Goal: Task Accomplishment & Management: Use online tool/utility

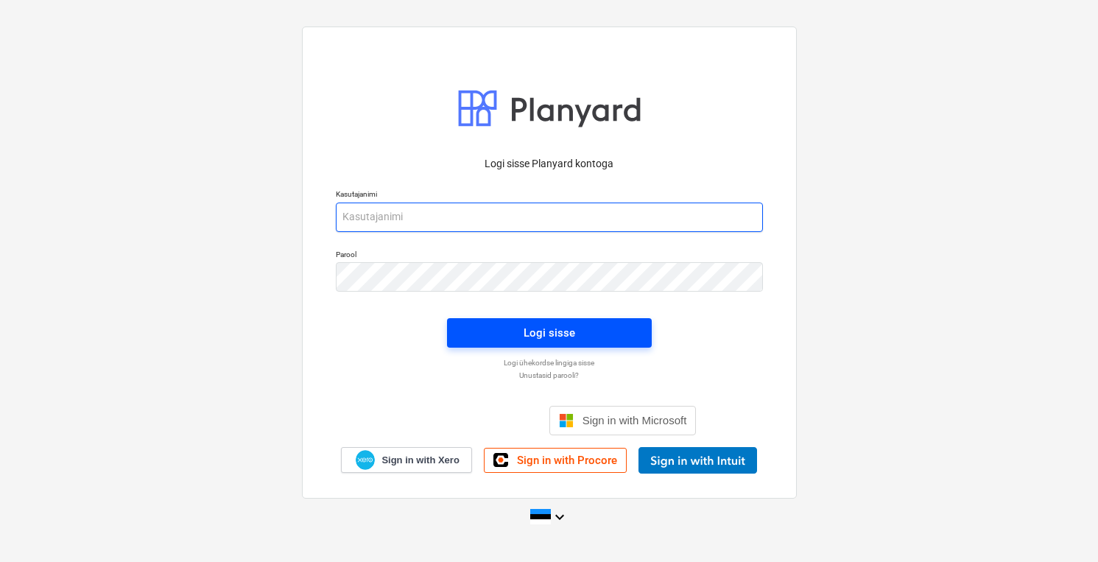
type input "[PERSON_NAME][EMAIL_ADDRESS][DOMAIN_NAME]"
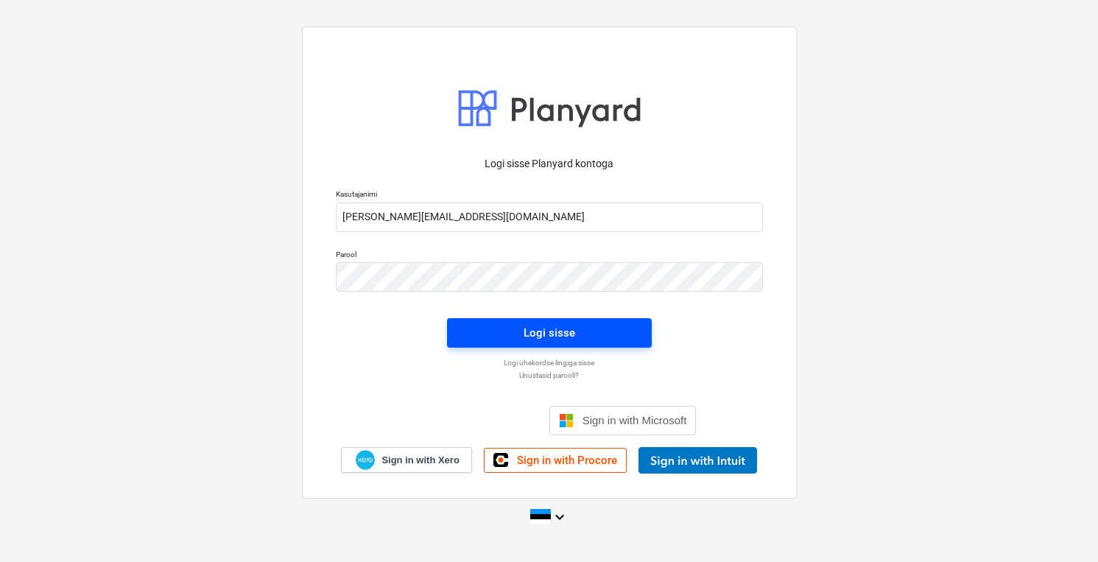
click at [521, 334] on span "Logi sisse" at bounding box center [549, 332] width 169 height 19
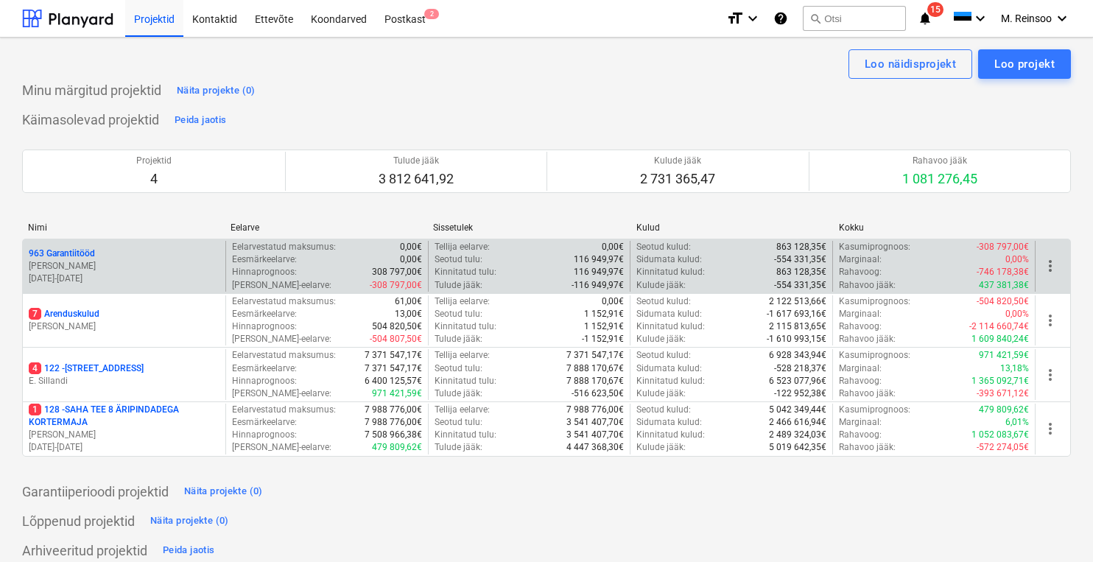
click at [68, 247] on p "963 Garantiitööd" at bounding box center [62, 253] width 66 height 13
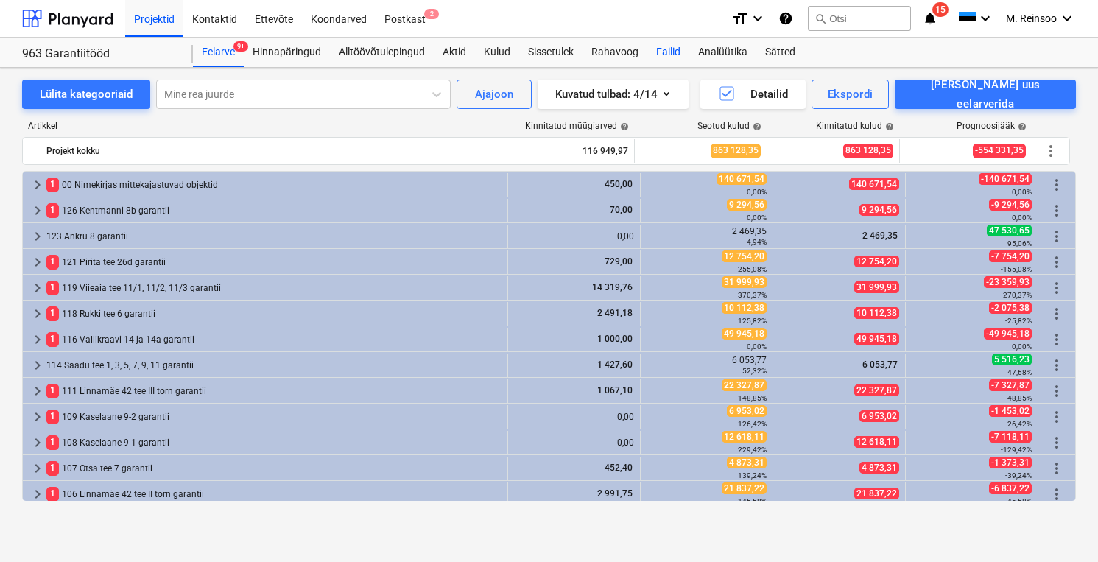
click at [669, 55] on div "Failid" at bounding box center [668, 52] width 42 height 29
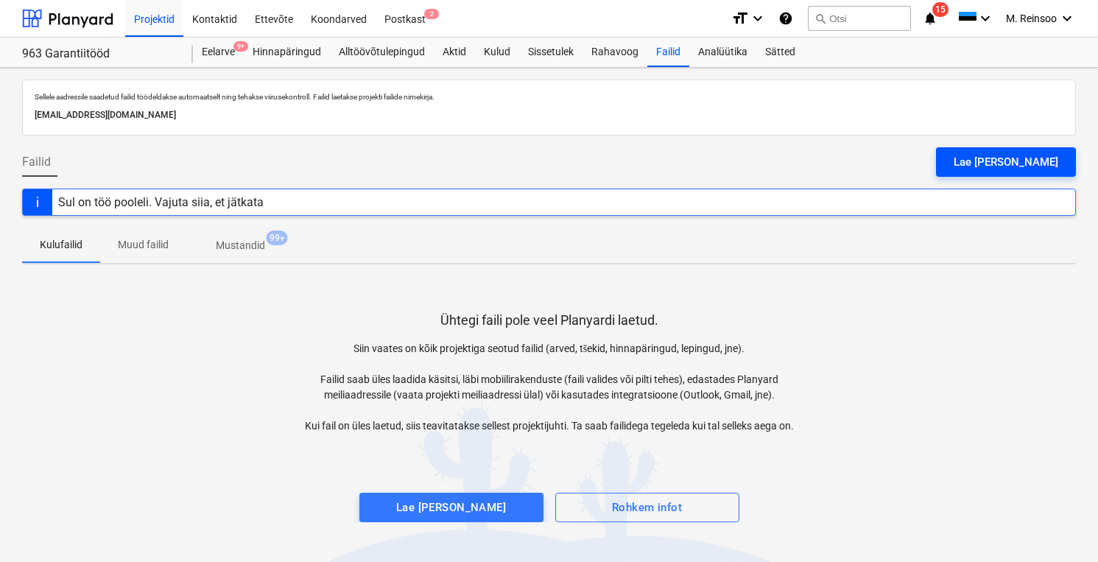
click at [1001, 156] on div "Lae [PERSON_NAME]" at bounding box center [1005, 161] width 105 height 19
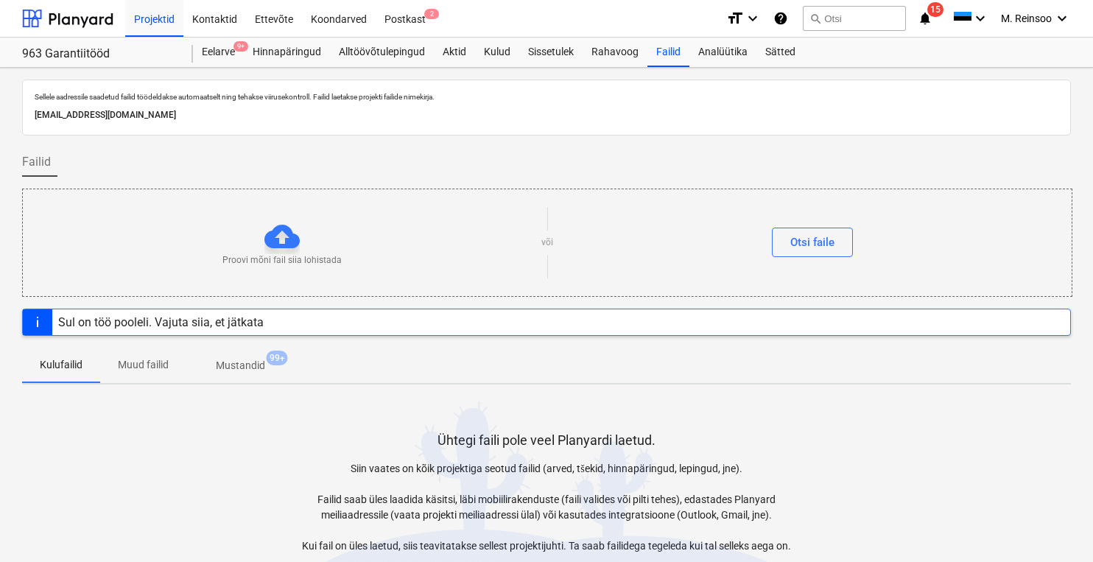
click at [426, 230] on div "Proovi mõni fail siia lohistada" at bounding box center [282, 243] width 518 height 48
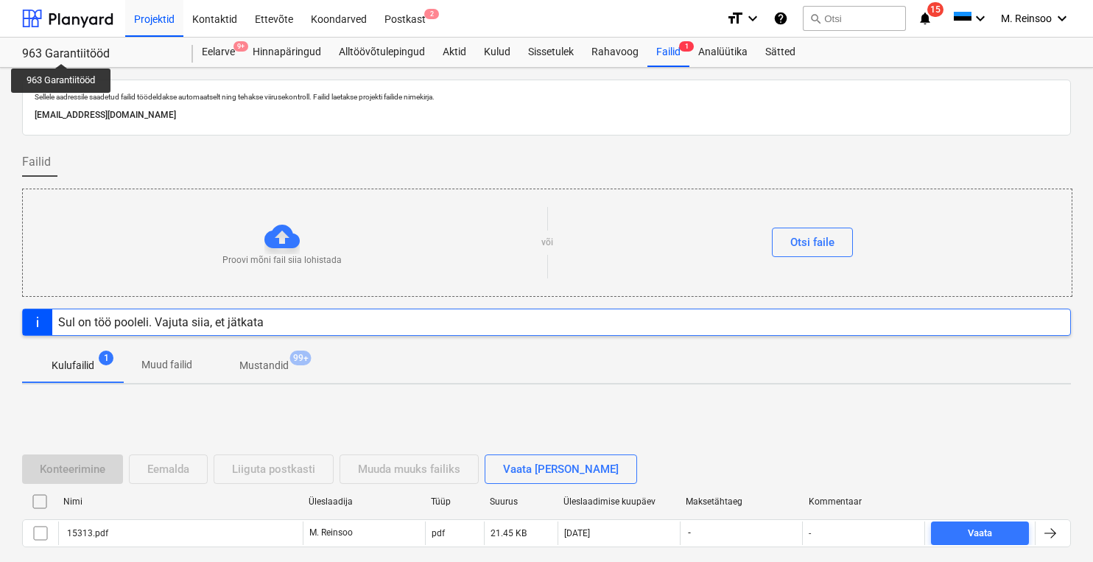
click at [62, 50] on div "963 Garantiitööd" at bounding box center [98, 53] width 153 height 15
click at [81, 19] on div at bounding box center [67, 18] width 91 height 37
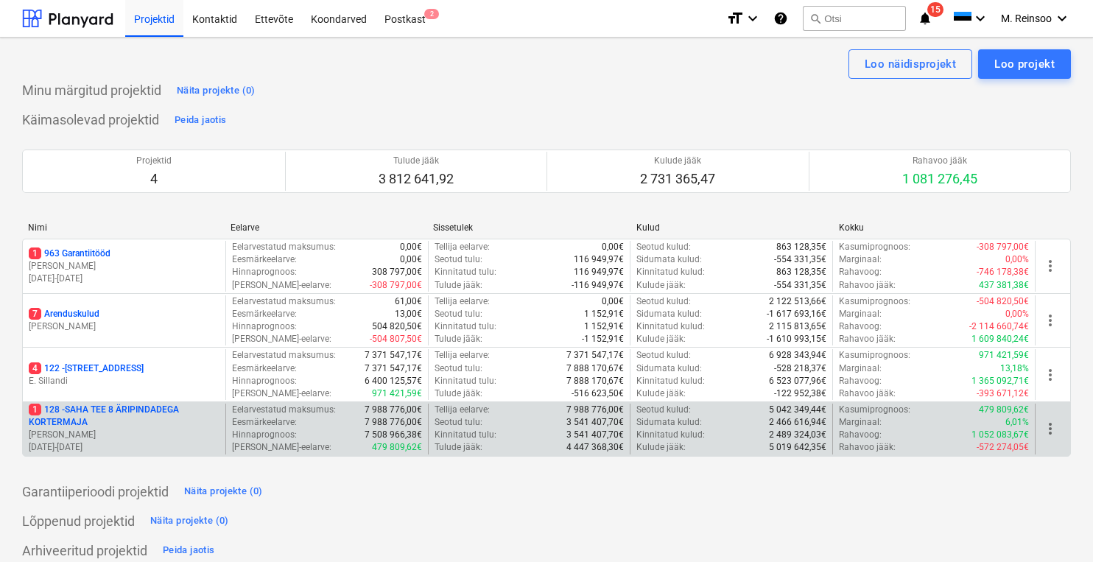
click at [130, 417] on p "1 128 - SAHA TEE 8 ÄRIPINDADEGA KORTERMAJA" at bounding box center [124, 415] width 191 height 25
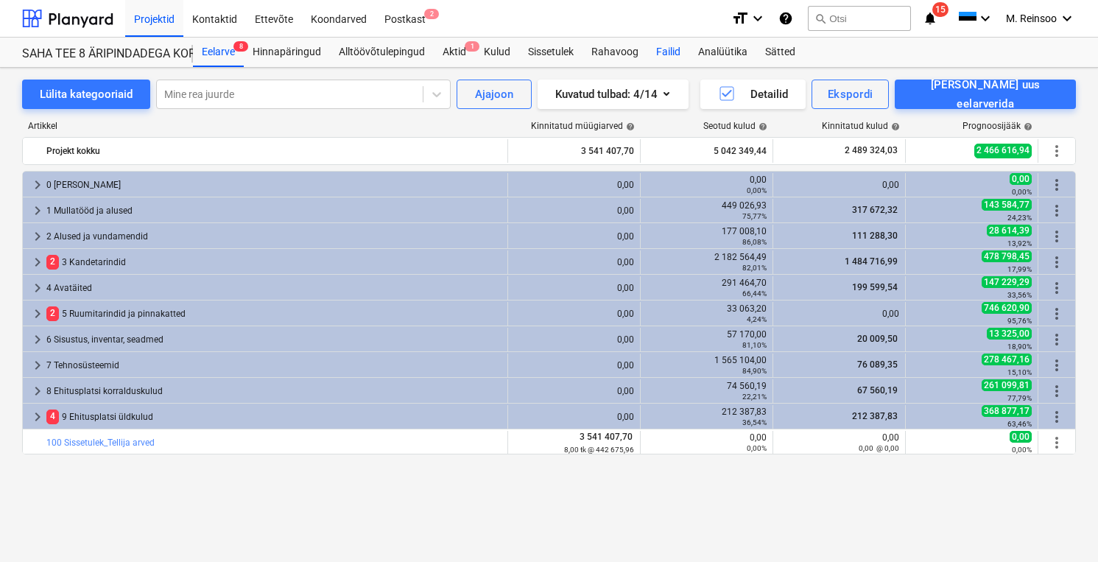
click at [658, 48] on div "Failid" at bounding box center [668, 52] width 42 height 29
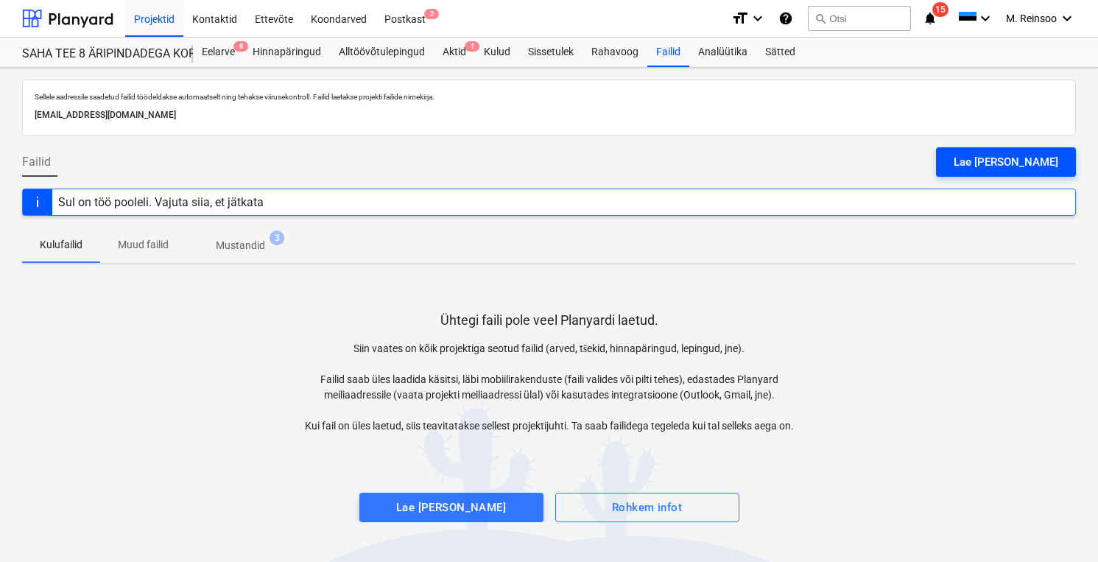
click at [1008, 158] on div "Lae [PERSON_NAME]" at bounding box center [1005, 161] width 105 height 19
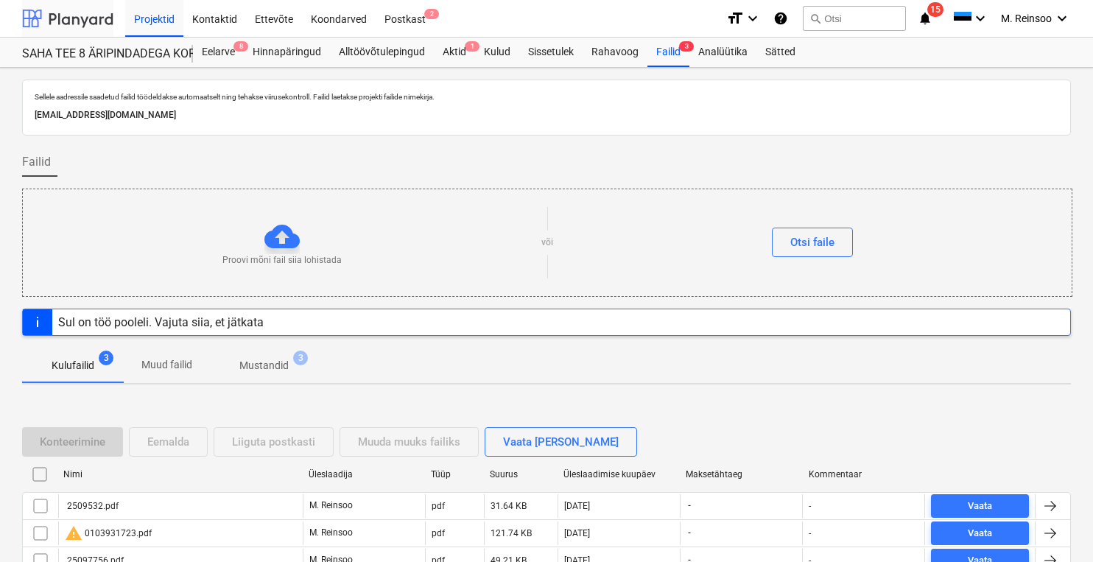
click at [57, 24] on div at bounding box center [67, 18] width 91 height 37
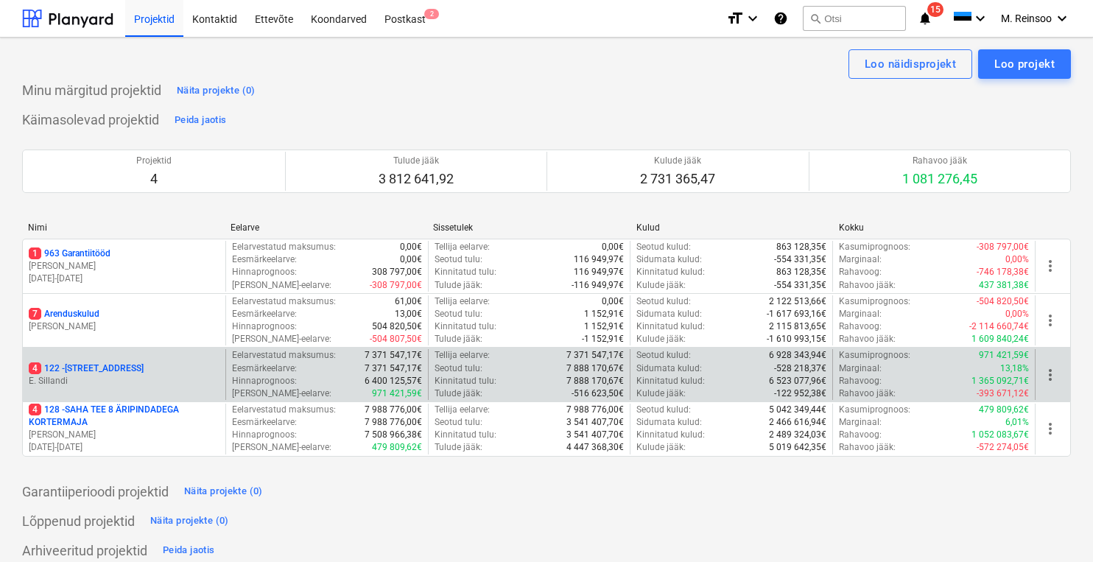
click at [124, 371] on div "4 122 - [STREET_ADDRESS]" at bounding box center [124, 368] width 191 height 13
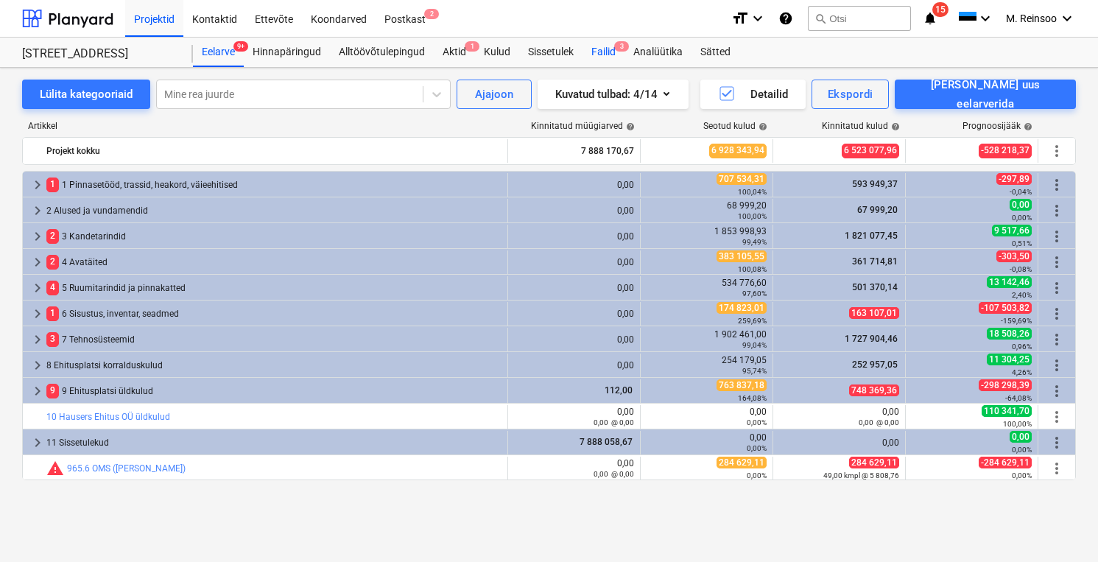
click at [602, 53] on div "Failid 3" at bounding box center [603, 52] width 42 height 29
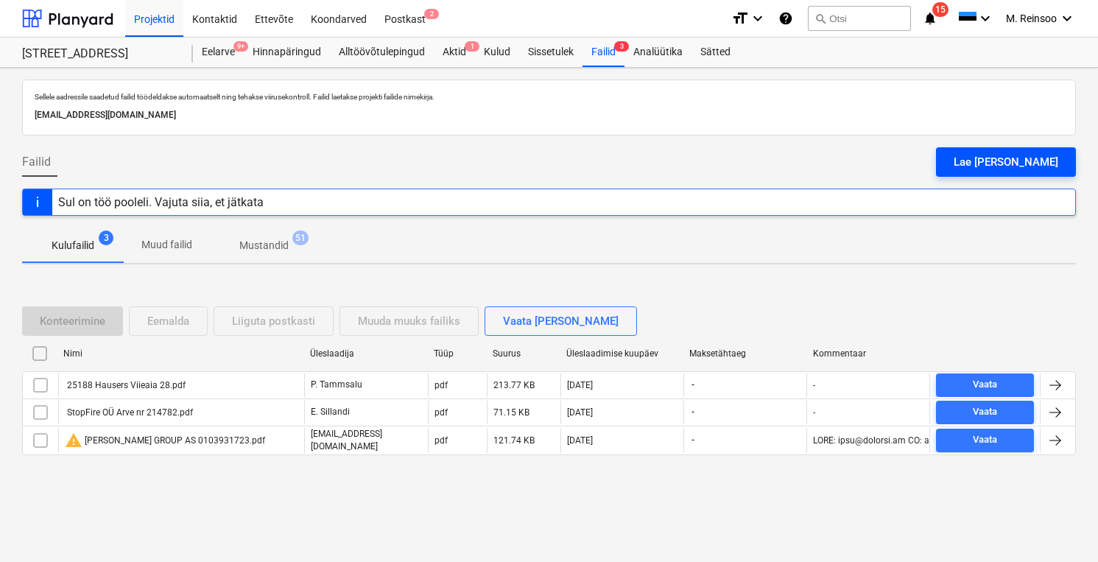
click at [1031, 157] on div "Lae [PERSON_NAME]" at bounding box center [1005, 161] width 105 height 19
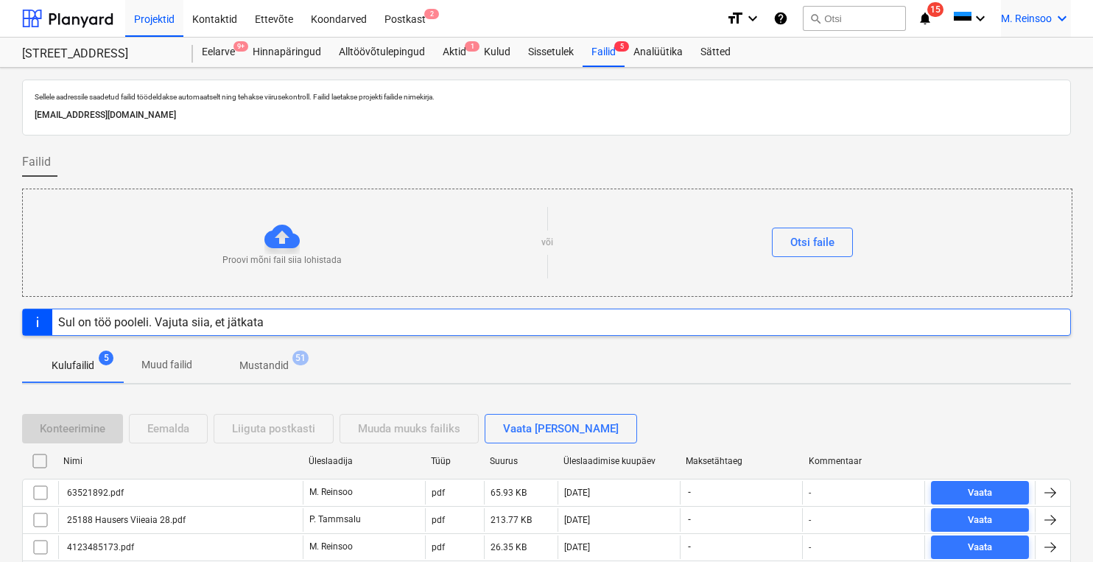
click at [1062, 15] on icon "keyboard_arrow_down" at bounding box center [1062, 19] width 18 height 18
click at [1006, 77] on div "Logi välja" at bounding box center [1026, 81] width 88 height 24
